Goal: Information Seeking & Learning: Learn about a topic

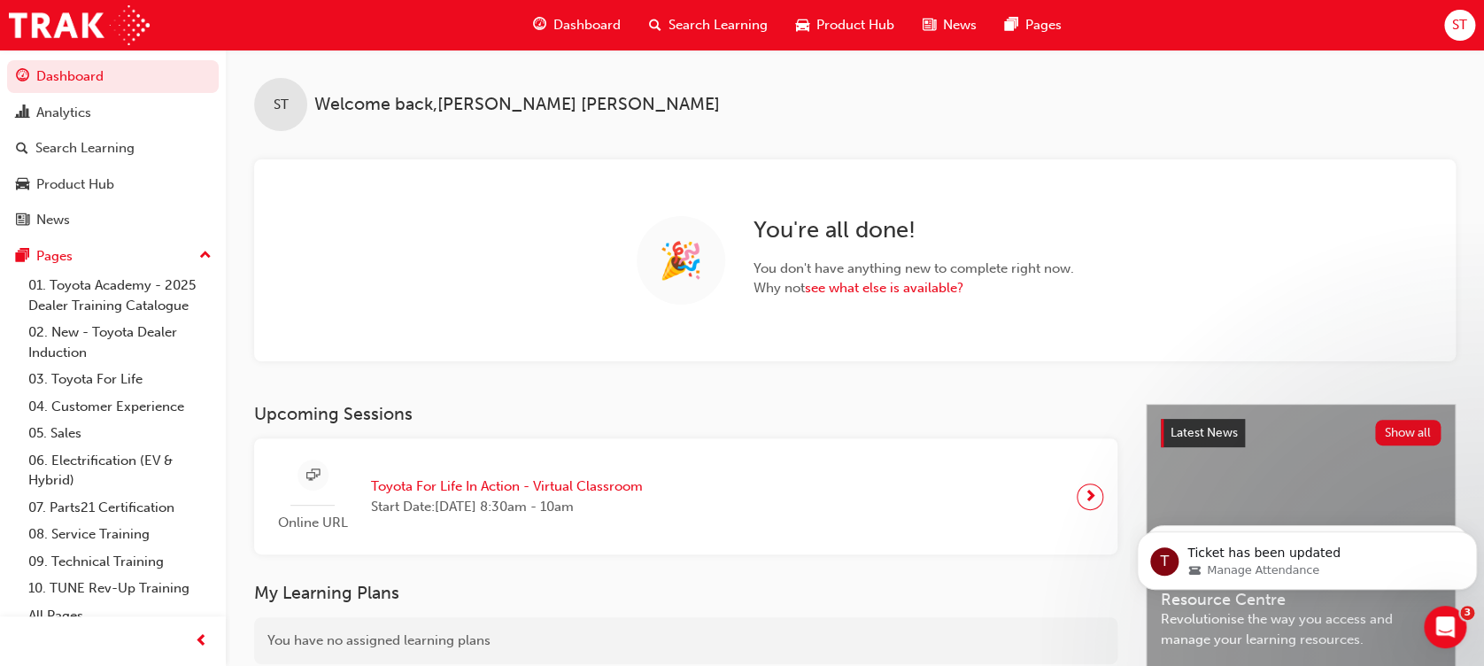
click at [734, 25] on span "Search Learning" at bounding box center [718, 25] width 99 height 20
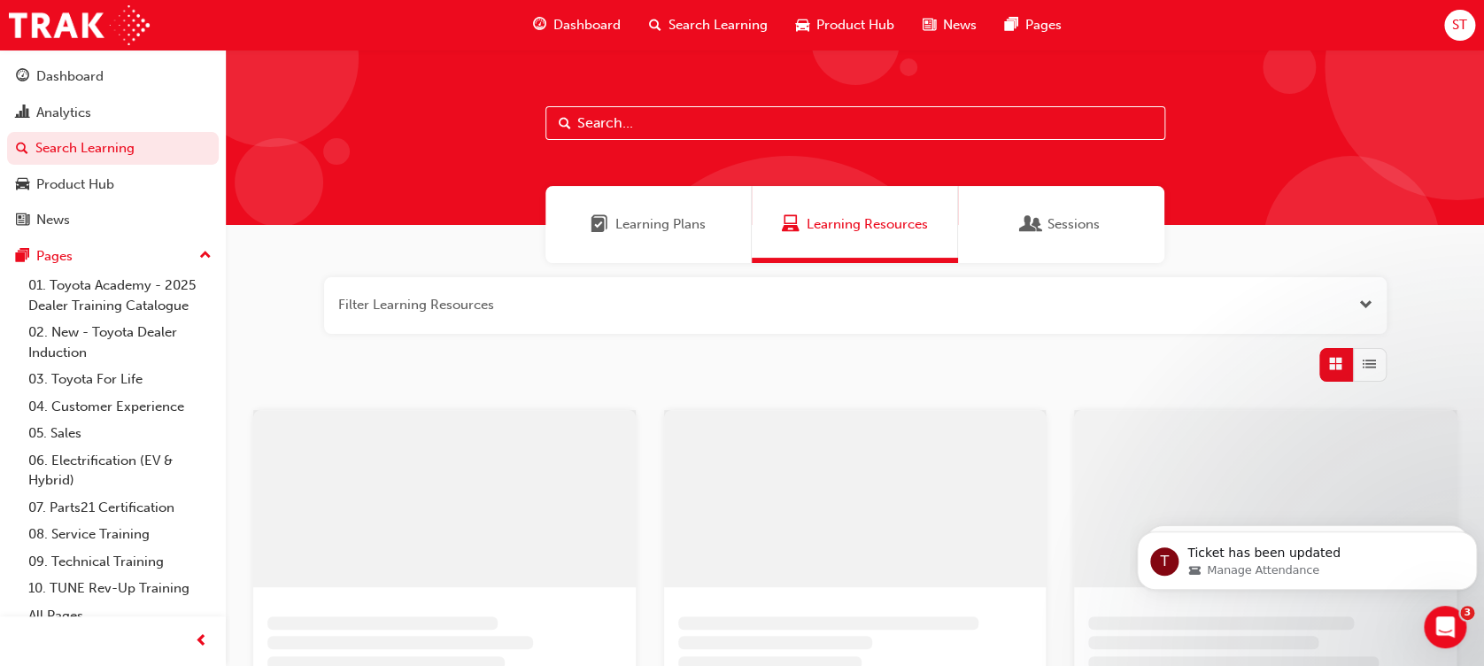
click at [699, 128] on input "text" at bounding box center [855, 123] width 620 height 34
paste input "TDI"
type input "TDI"
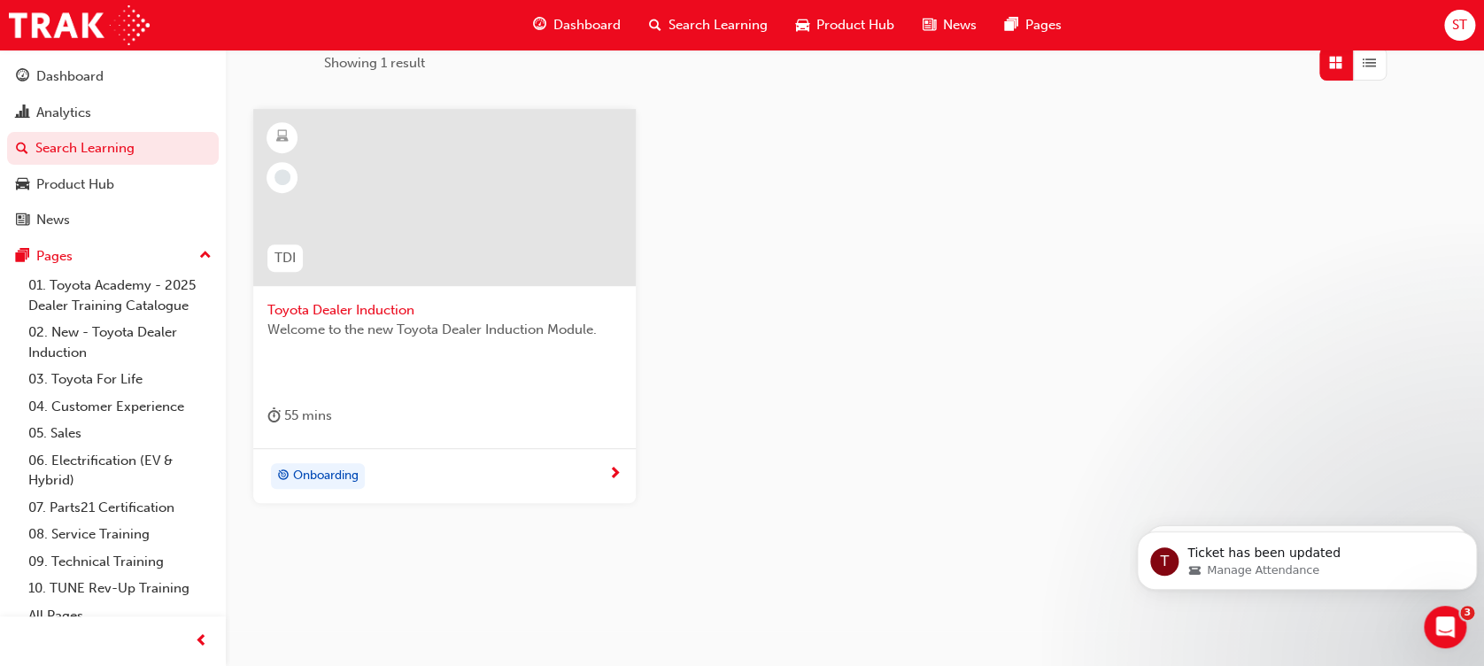
scroll to position [309, 0]
